Goal: Task Accomplishment & Management: Use online tool/utility

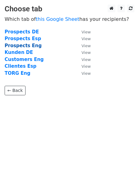
click at [32, 44] on strong "Prospects Eng" at bounding box center [23, 46] width 37 height 6
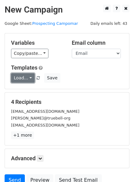
click at [28, 78] on link "Load..." at bounding box center [23, 78] width 24 height 10
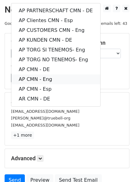
click at [50, 79] on link "AP CMN - Eng" at bounding box center [55, 80] width 89 height 10
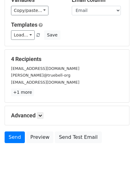
scroll to position [55, 0]
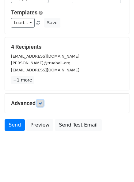
click at [44, 102] on link at bounding box center [40, 103] width 7 height 7
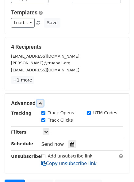
scroll to position [115, 0]
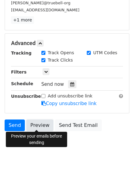
click at [34, 123] on link "Preview" at bounding box center [39, 126] width 27 height 12
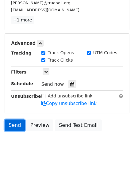
click at [12, 126] on link "Send" at bounding box center [15, 126] width 20 height 12
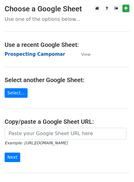
click at [34, 53] on strong "Prospecting Campomar" at bounding box center [35, 55] width 60 height 6
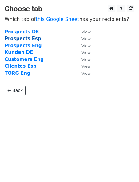
click at [32, 37] on strong "Prospects Esp" at bounding box center [23, 39] width 37 height 6
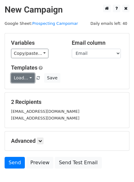
click at [28, 76] on link "Load..." at bounding box center [23, 78] width 24 height 10
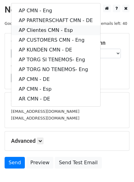
click at [64, 30] on link "AP Clientes CMN - Esp" at bounding box center [55, 30] width 89 height 10
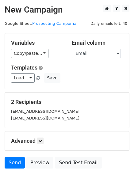
scroll to position [31, 0]
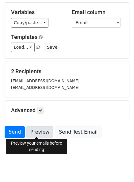
click at [36, 133] on link "Preview" at bounding box center [39, 132] width 27 height 12
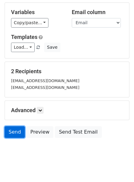
click at [11, 133] on link "Send" at bounding box center [15, 132] width 20 height 12
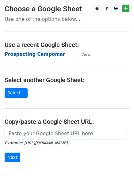
click at [39, 54] on strong "Prospecting Campomar" at bounding box center [35, 55] width 60 height 6
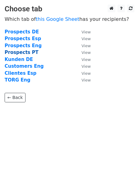
click at [29, 52] on strong "Prospects PT" at bounding box center [22, 53] width 34 height 6
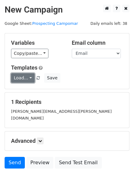
click at [31, 76] on link "Load..." at bounding box center [23, 78] width 24 height 10
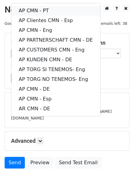
click at [45, 12] on link "AP CMN - PT" at bounding box center [55, 11] width 89 height 10
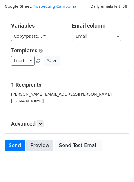
scroll to position [31, 0]
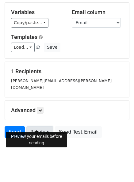
click at [38, 126] on link "Preview" at bounding box center [39, 132] width 27 height 12
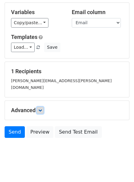
click at [43, 107] on link at bounding box center [40, 110] width 7 height 7
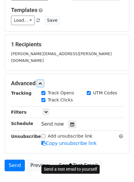
scroll to position [91, 0]
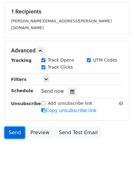
click at [16, 127] on link "Send" at bounding box center [15, 133] width 20 height 12
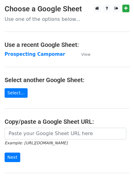
click at [40, 56] on strong "Prospecting Campomar" at bounding box center [35, 55] width 60 height 6
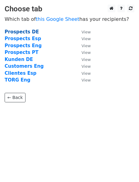
click at [28, 31] on strong "Prospects DE" at bounding box center [22, 32] width 34 height 6
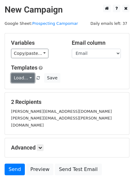
click at [29, 78] on link "Load..." at bounding box center [23, 78] width 24 height 10
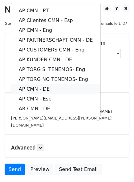
click at [54, 89] on link "AP CMN - DE" at bounding box center [55, 89] width 89 height 10
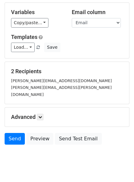
scroll to position [38, 0]
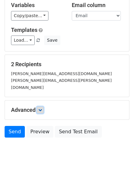
click at [41, 108] on icon at bounding box center [40, 110] width 4 height 4
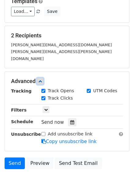
scroll to position [95, 0]
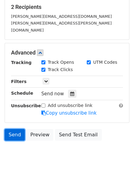
click at [16, 130] on link "Send" at bounding box center [15, 135] width 20 height 12
